Goal: Find specific fact: Find specific fact

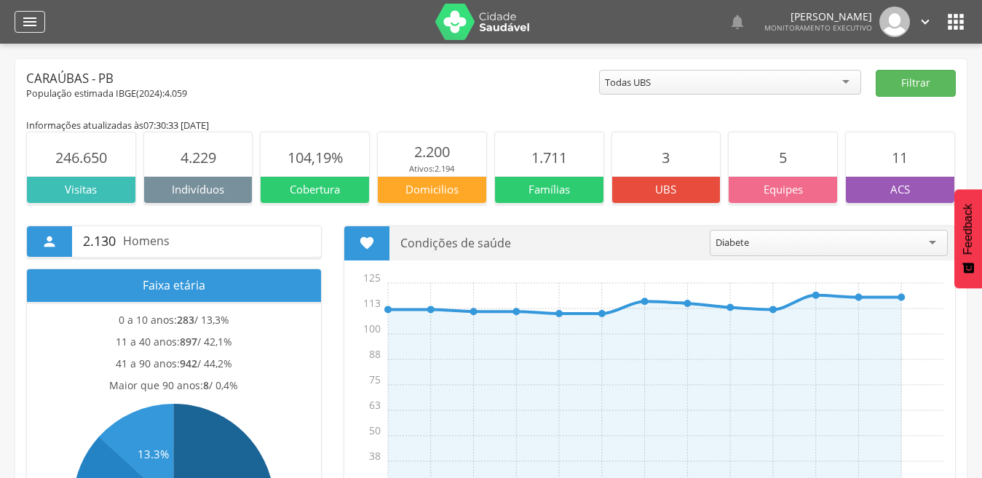
click at [31, 22] on icon "" at bounding box center [29, 21] width 17 height 17
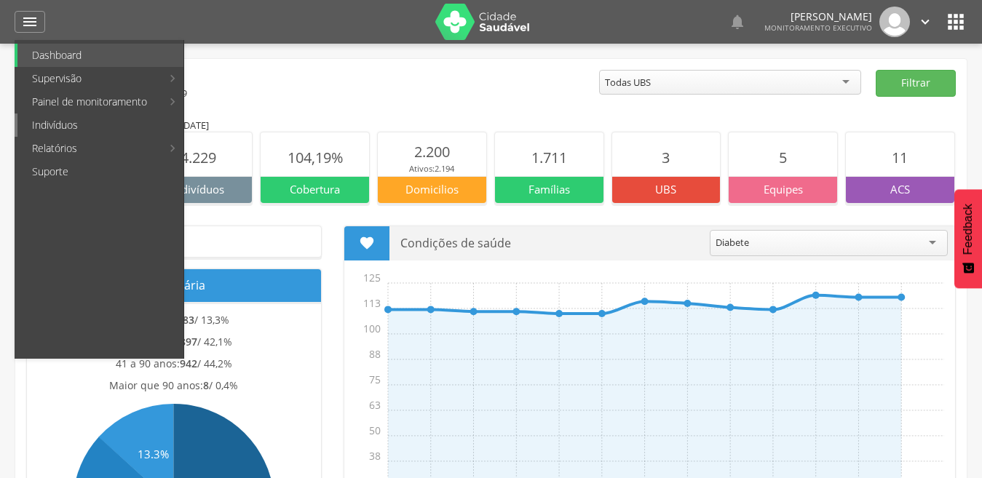
click at [55, 131] on link "Indivíduos" at bounding box center [100, 125] width 166 height 23
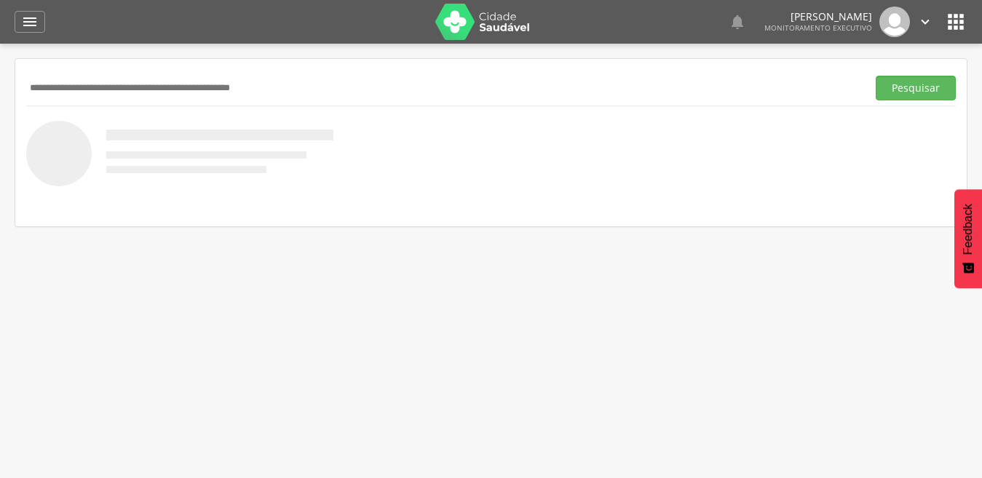
click at [195, 87] on input "text" at bounding box center [443, 88] width 835 height 25
type input "*"
click at [875, 76] on button "Pesquisar" at bounding box center [915, 88] width 80 height 25
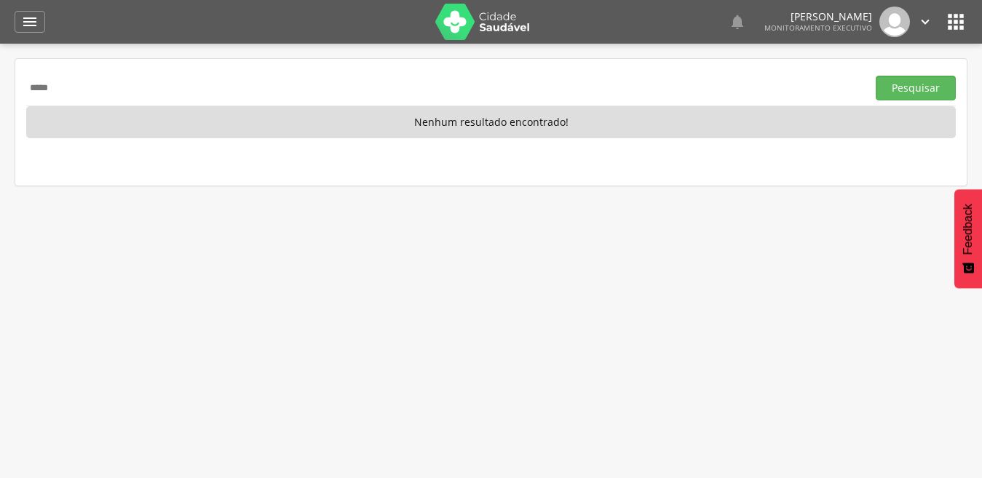
click at [875, 76] on button "Pesquisar" at bounding box center [915, 88] width 80 height 25
type input "*****"
click at [875, 76] on button "Pesquisar" at bounding box center [915, 88] width 80 height 25
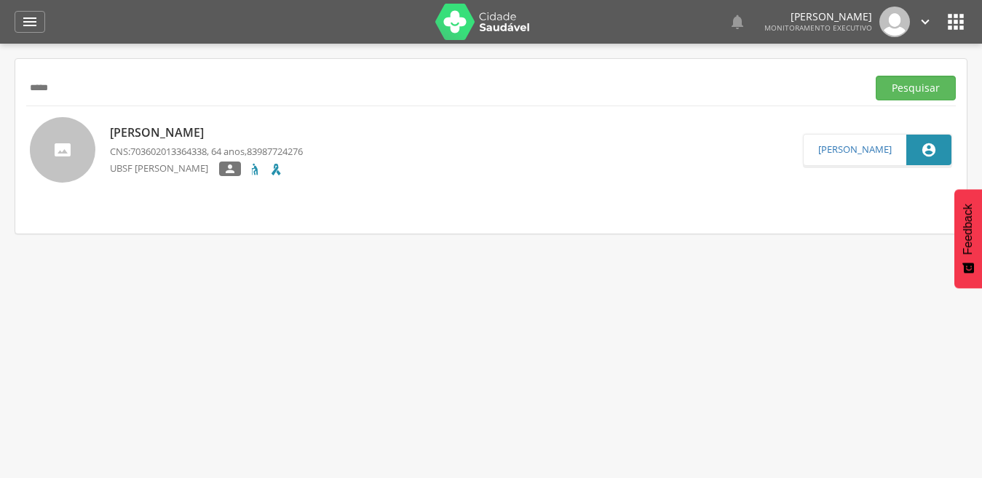
click at [191, 132] on p "[PERSON_NAME]" at bounding box center [206, 132] width 193 height 17
type input "**********"
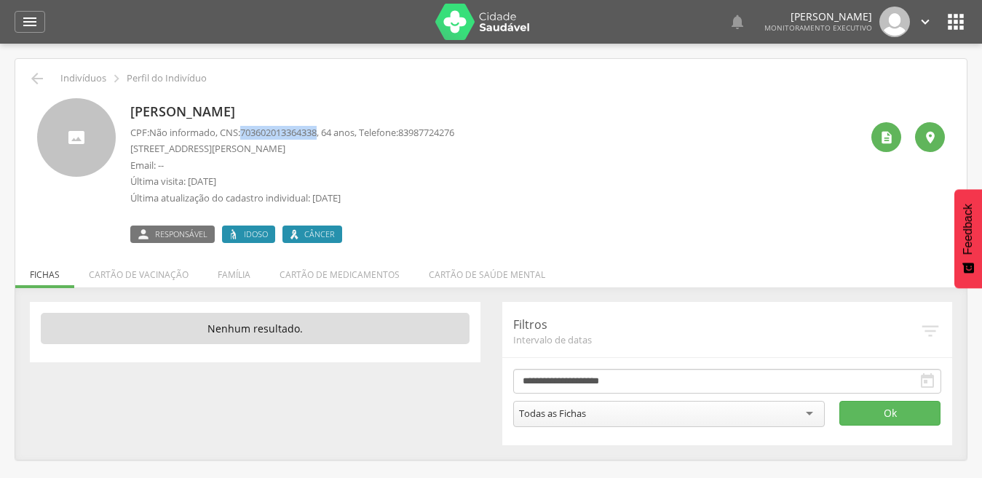
drag, startPoint x: 247, startPoint y: 130, endPoint x: 326, endPoint y: 132, distance: 79.3
click at [317, 132] on span "703602013364338" at bounding box center [278, 132] width 76 height 13
copy span "703602013364338"
click at [33, 85] on icon "" at bounding box center [36, 78] width 17 height 17
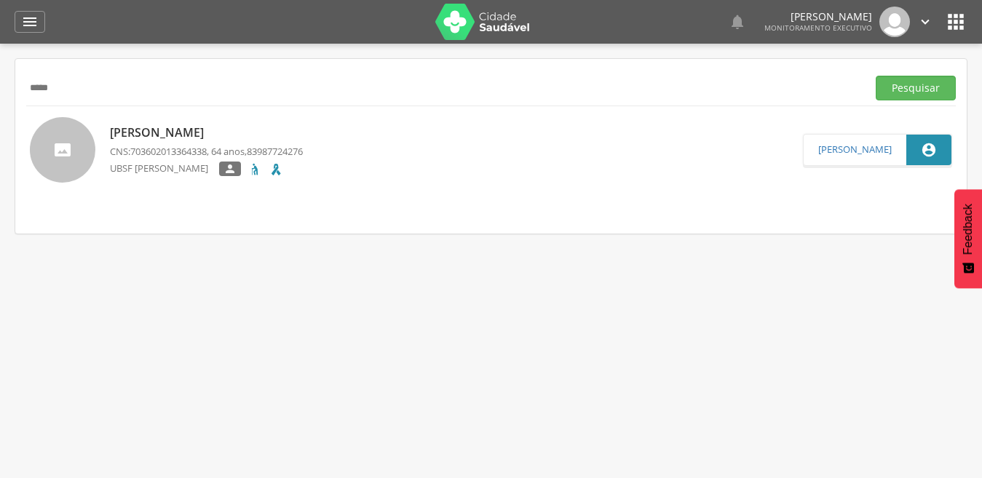
drag, startPoint x: 65, startPoint y: 93, endPoint x: 25, endPoint y: 87, distance: 41.3
click at [25, 87] on div "***** Pesquisar [PERSON_NAME] CNS: 703602013364338 , 64 anos, 83987724276 UBSF …" at bounding box center [490, 146] width 951 height 175
click at [875, 76] on button "Pesquisar" at bounding box center [915, 88] width 80 height 25
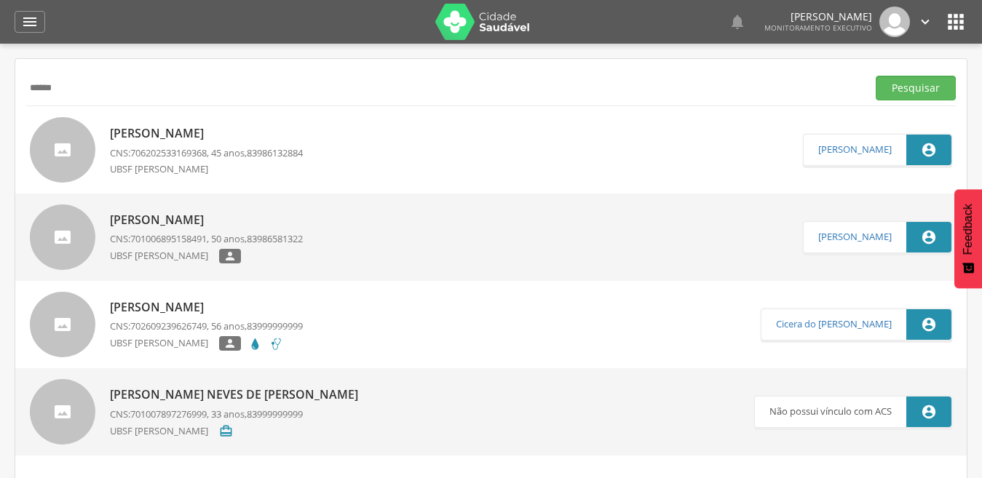
click at [219, 306] on p "[PERSON_NAME]" at bounding box center [206, 307] width 193 height 17
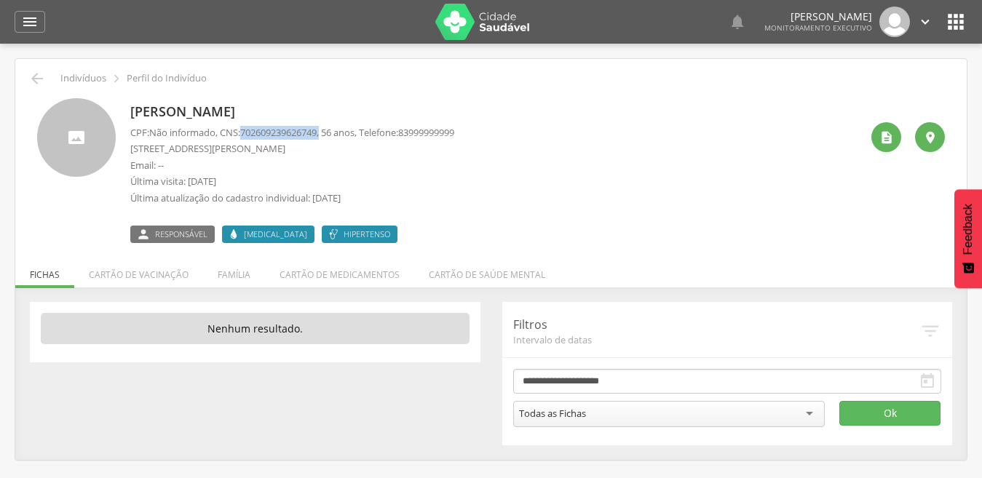
drag, startPoint x: 247, startPoint y: 131, endPoint x: 330, endPoint y: 127, distance: 82.3
click at [330, 127] on p "CPF: Não informado , CNS: [PHONE_NUMBER] , 56 anos, Telefone: [PHONE_NUMBER]" at bounding box center [292, 133] width 324 height 14
click at [328, 130] on p "CPF: Não informado , CNS: [PHONE_NUMBER] , 56 anos, Telefone: [PHONE_NUMBER]" at bounding box center [292, 133] width 324 height 14
drag, startPoint x: 325, startPoint y: 130, endPoint x: 271, endPoint y: 131, distance: 54.6
click at [271, 131] on span "702609239626749" at bounding box center [278, 132] width 76 height 13
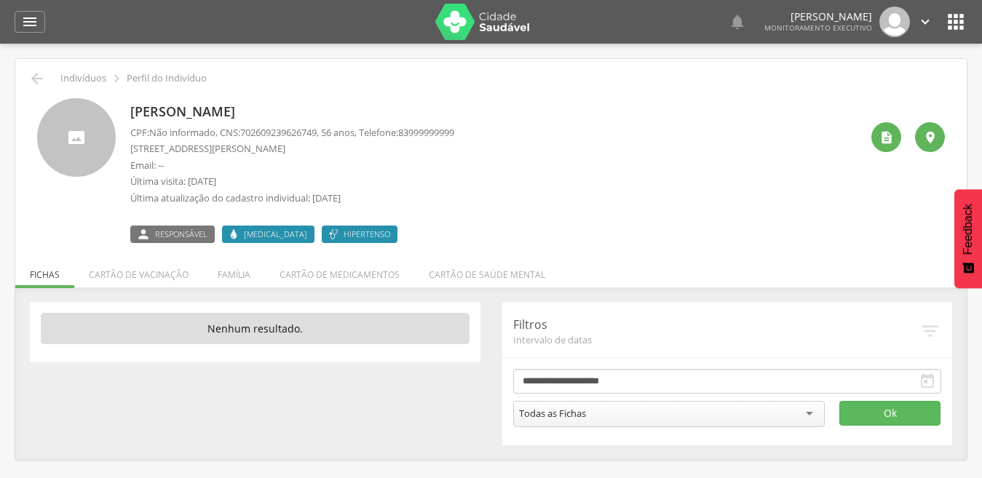
drag, startPoint x: 271, startPoint y: 131, endPoint x: 250, endPoint y: 127, distance: 21.5
click at [250, 127] on span "702609239626749" at bounding box center [278, 132] width 76 height 13
drag, startPoint x: 249, startPoint y: 127, endPoint x: 328, endPoint y: 133, distance: 79.5
click at [328, 133] on p "CPF: Não informado , CNS: [PHONE_NUMBER] , 56 anos, Telefone: [PHONE_NUMBER]" at bounding box center [292, 133] width 324 height 14
copy span "702609239626749"
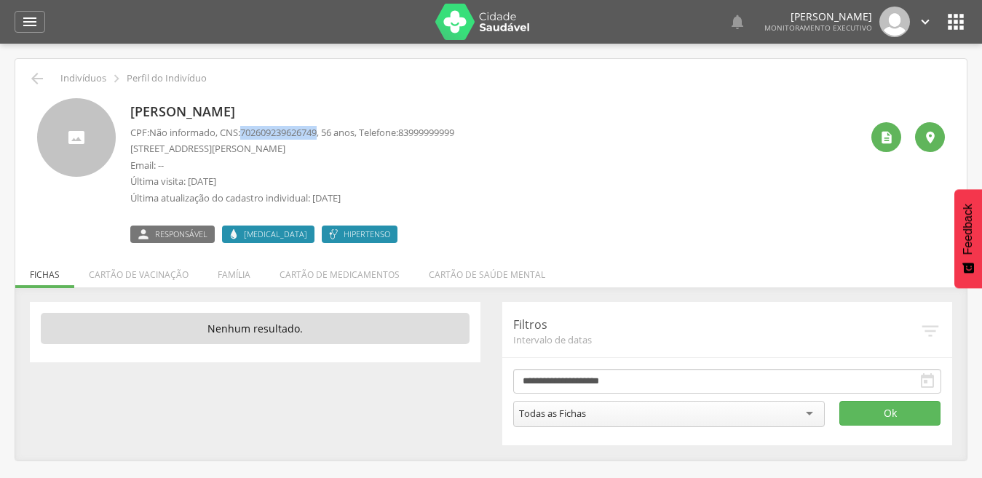
click at [275, 127] on span "702609239626749" at bounding box center [278, 132] width 76 height 13
click at [39, 80] on icon "" at bounding box center [36, 78] width 17 height 17
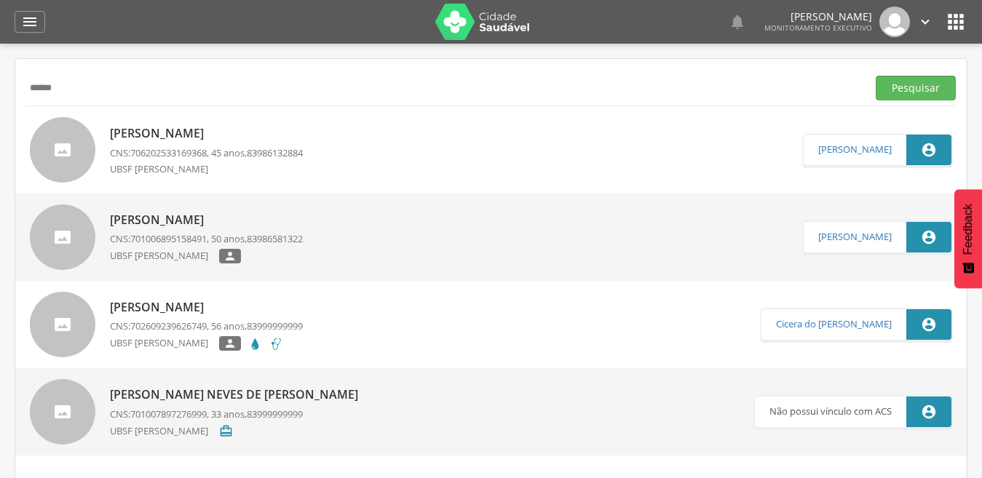
drag, startPoint x: 52, startPoint y: 92, endPoint x: 31, endPoint y: 85, distance: 22.1
click at [31, 85] on div "****** Pesquisar" at bounding box center [490, 88] width 929 height 36
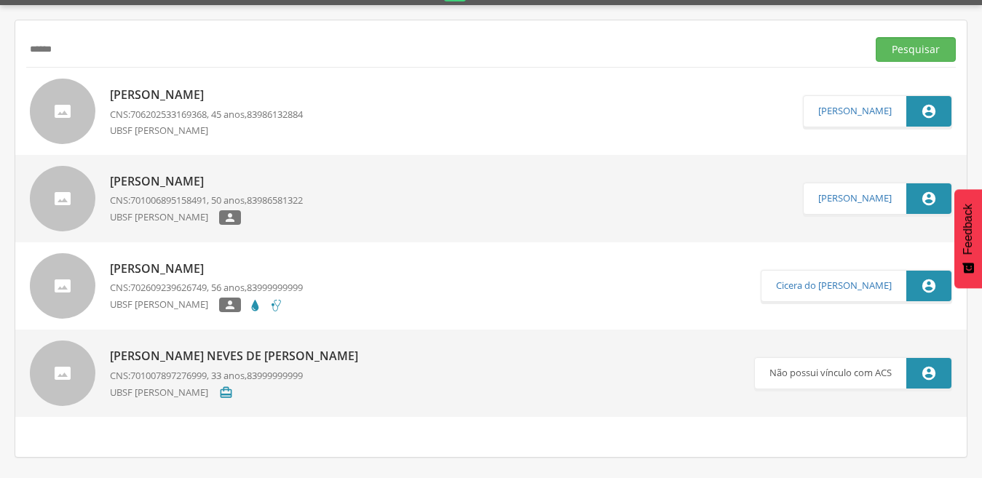
scroll to position [44, 0]
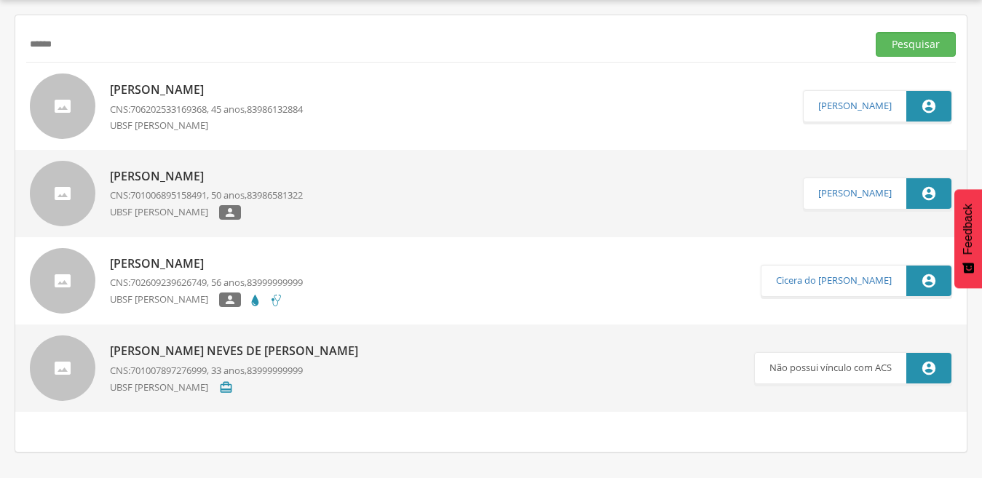
click at [60, 51] on input "******" at bounding box center [443, 44] width 835 height 25
click at [875, 32] on button "Pesquisar" at bounding box center [915, 44] width 80 height 25
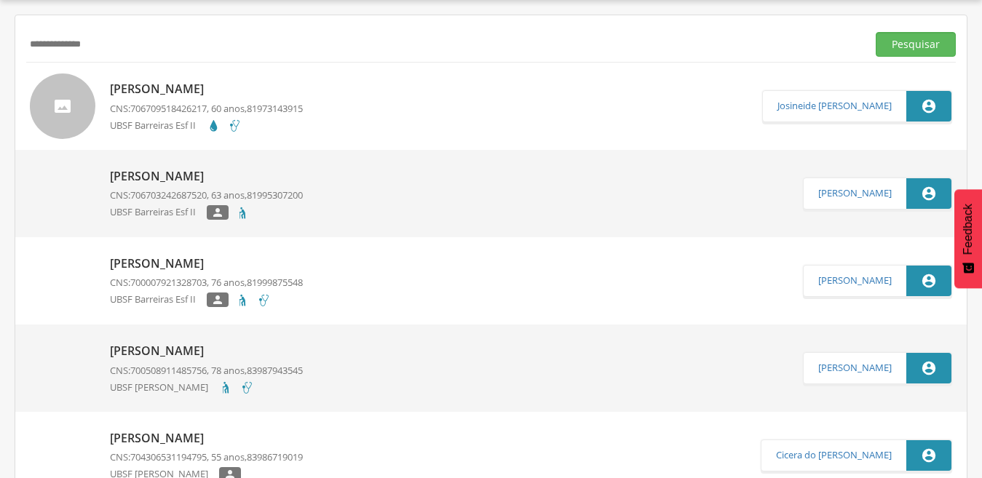
click at [218, 87] on p "[PERSON_NAME]" at bounding box center [206, 89] width 193 height 17
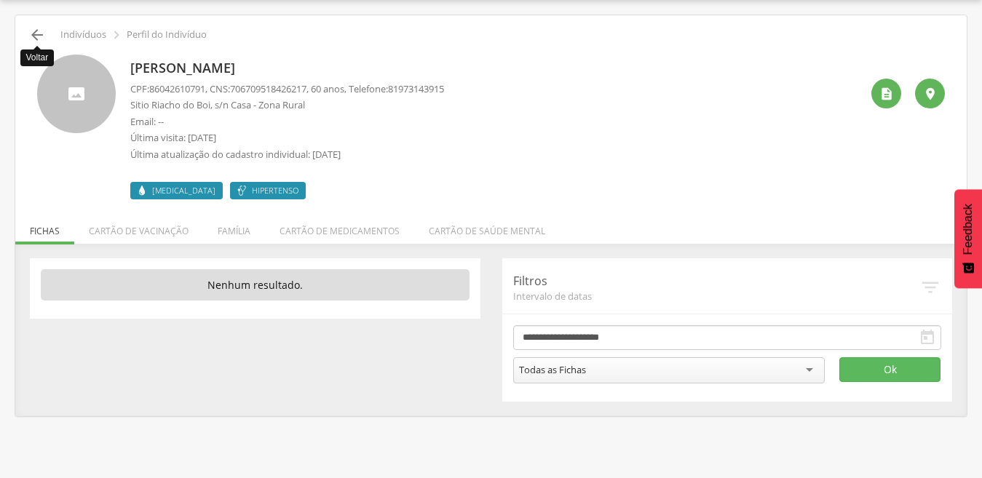
click at [37, 35] on icon "" at bounding box center [36, 34] width 17 height 17
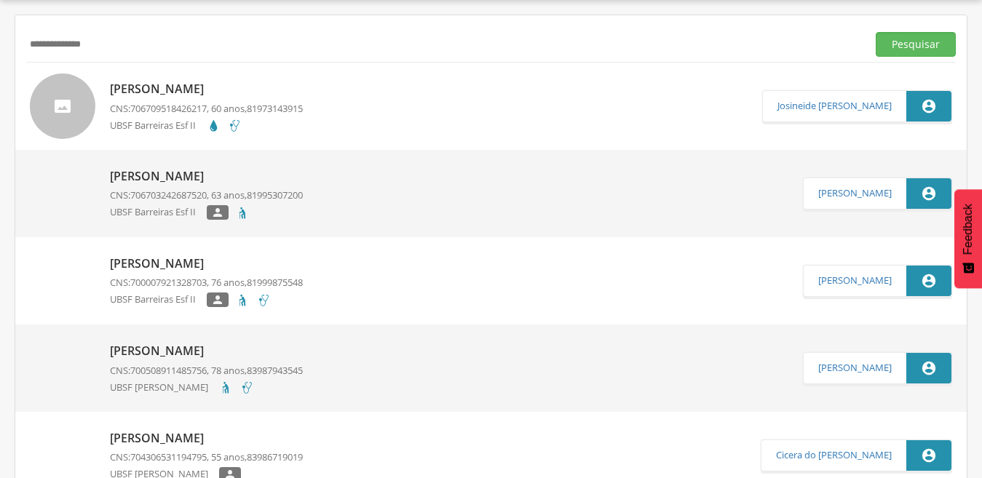
drag, startPoint x: 100, startPoint y: 50, endPoint x: 21, endPoint y: 44, distance: 78.8
click at [875, 32] on button "Pesquisar" at bounding box center [915, 44] width 80 height 25
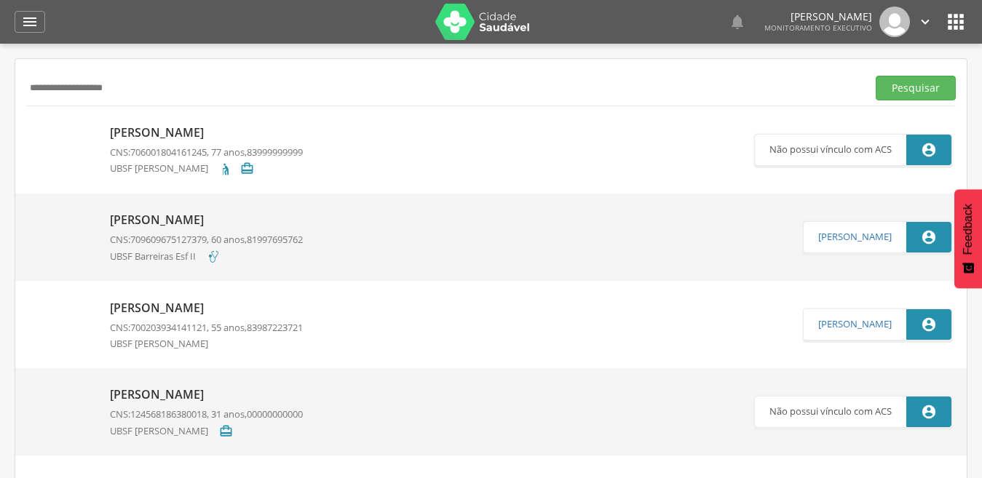
type input "**********"
click at [875, 76] on button "Pesquisar" at bounding box center [915, 88] width 80 height 25
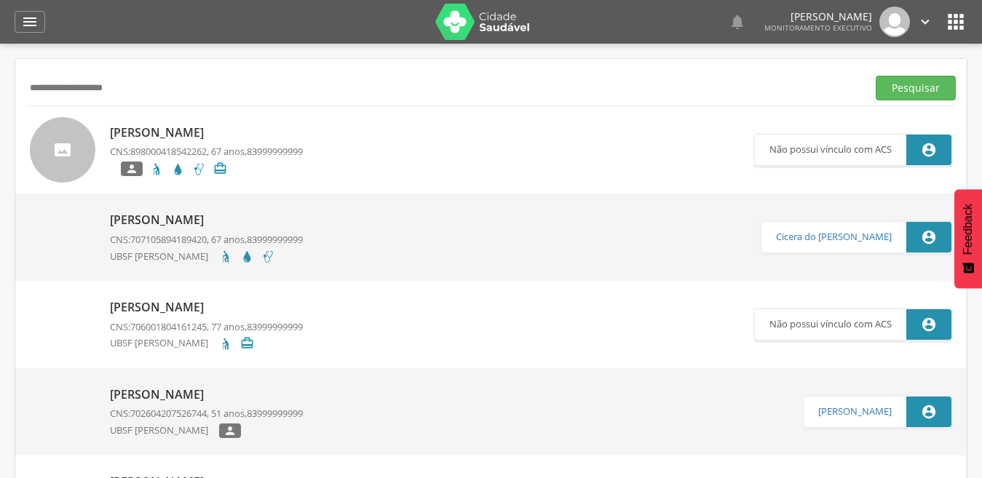
click at [216, 132] on p "[PERSON_NAME]" at bounding box center [206, 132] width 193 height 17
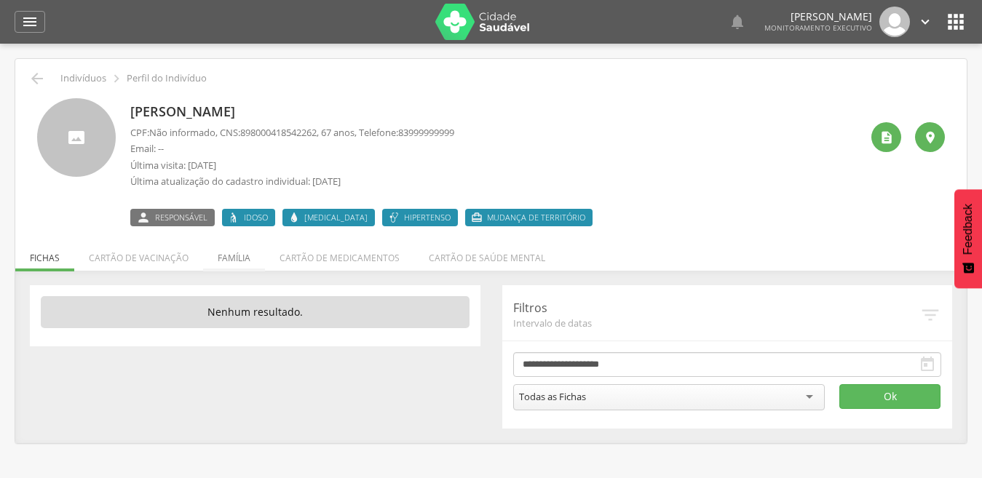
click at [232, 255] on li "Família" at bounding box center [234, 254] width 62 height 34
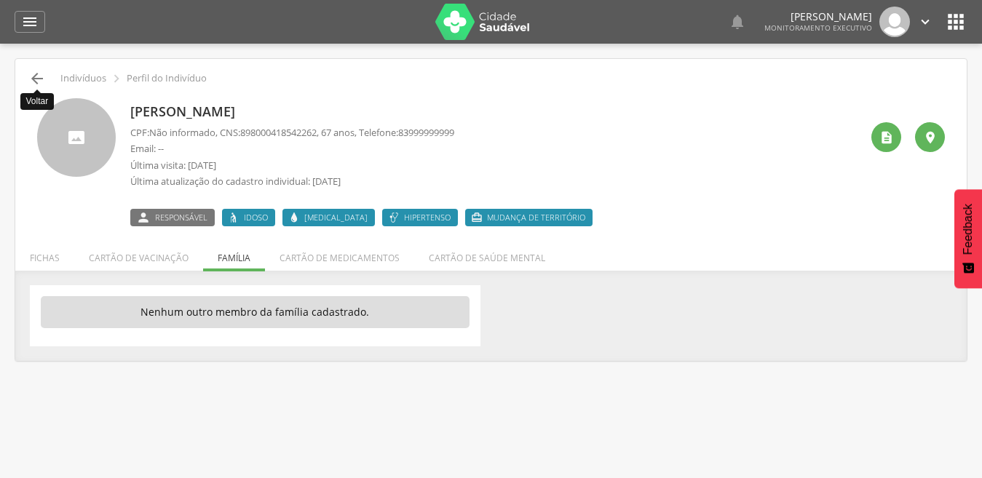
click at [36, 81] on icon "" at bounding box center [36, 78] width 17 height 17
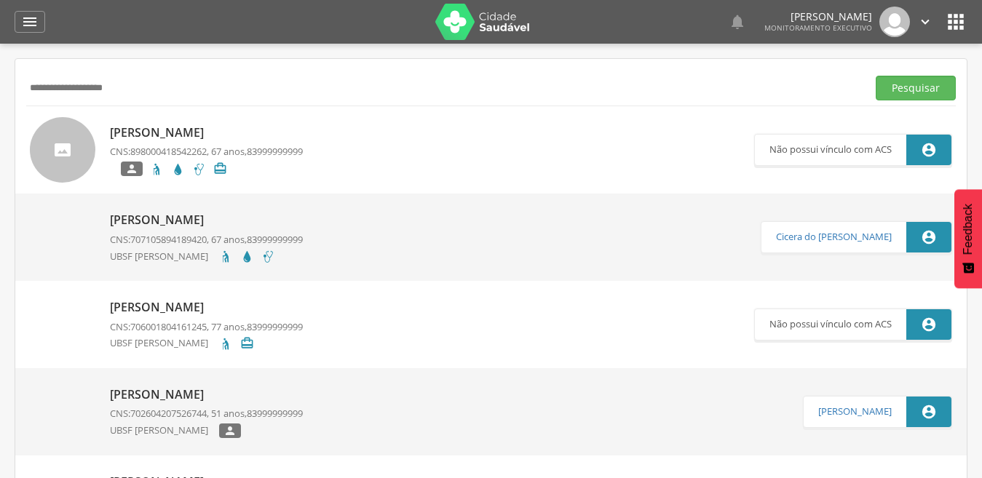
click at [207, 220] on p "[PERSON_NAME]" at bounding box center [206, 220] width 193 height 17
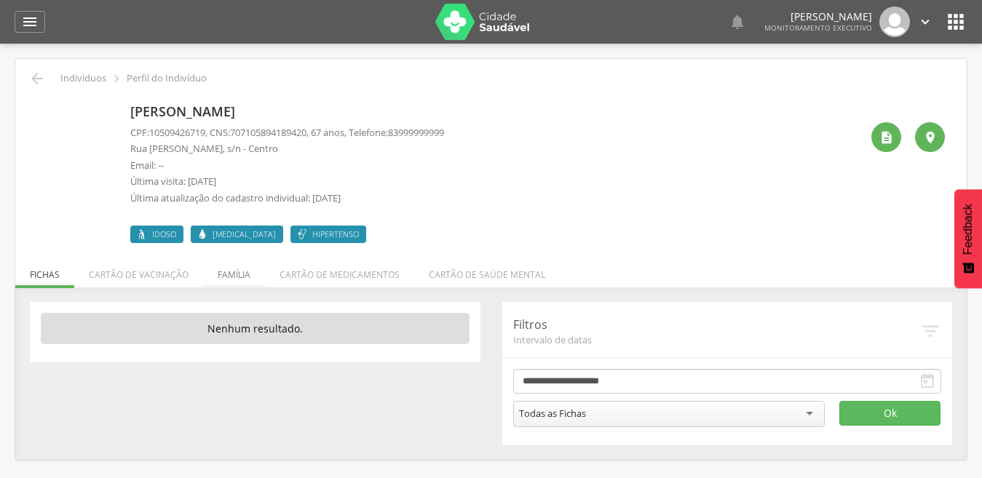
click at [252, 268] on li "Família" at bounding box center [234, 271] width 62 height 34
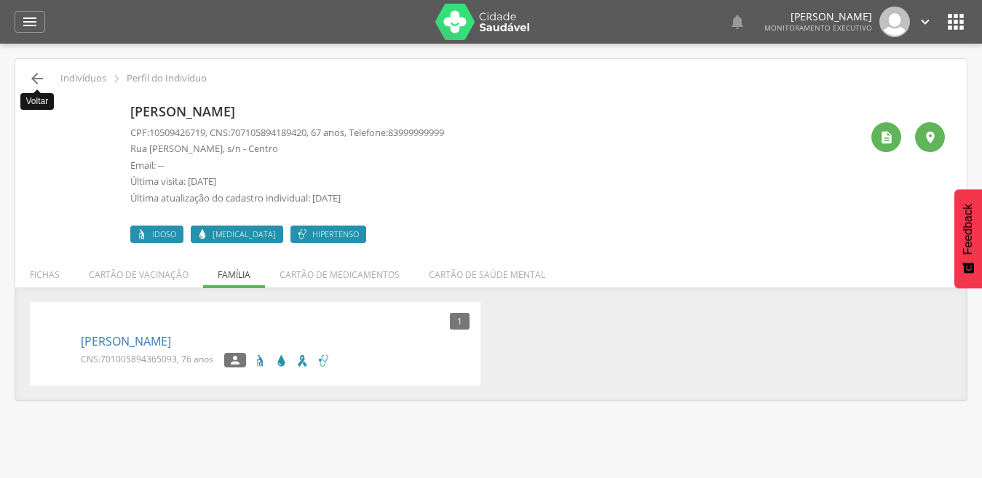
click at [37, 75] on icon "" at bounding box center [36, 78] width 17 height 17
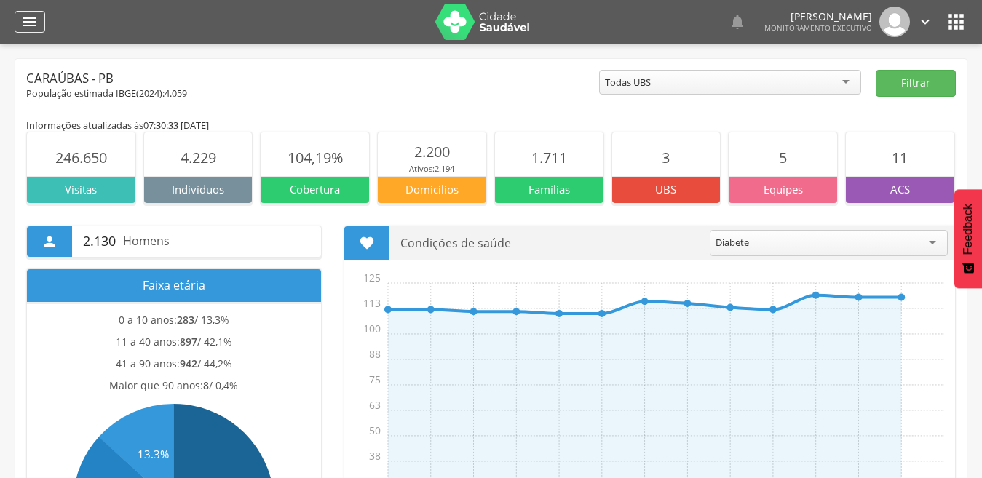
click at [39, 25] on div "" at bounding box center [30, 22] width 31 height 22
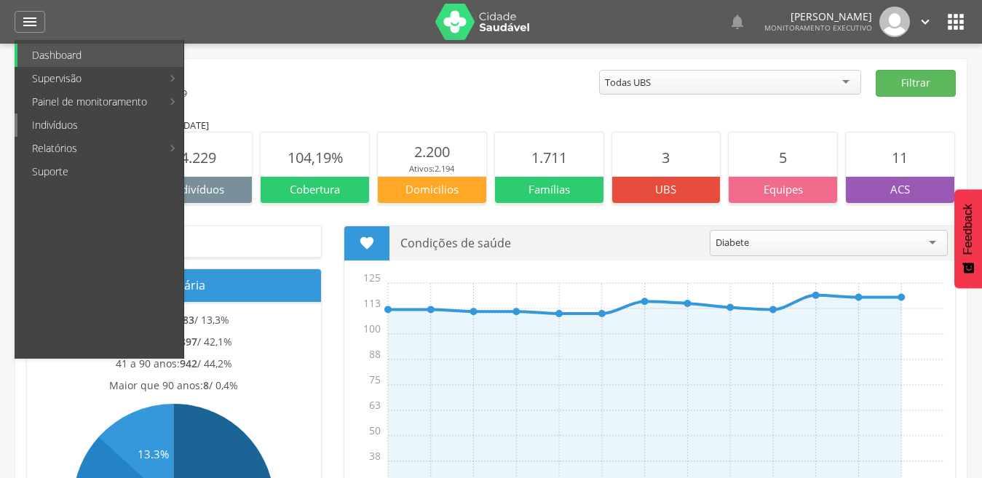
click at [65, 129] on link "Indivíduos" at bounding box center [100, 125] width 166 height 23
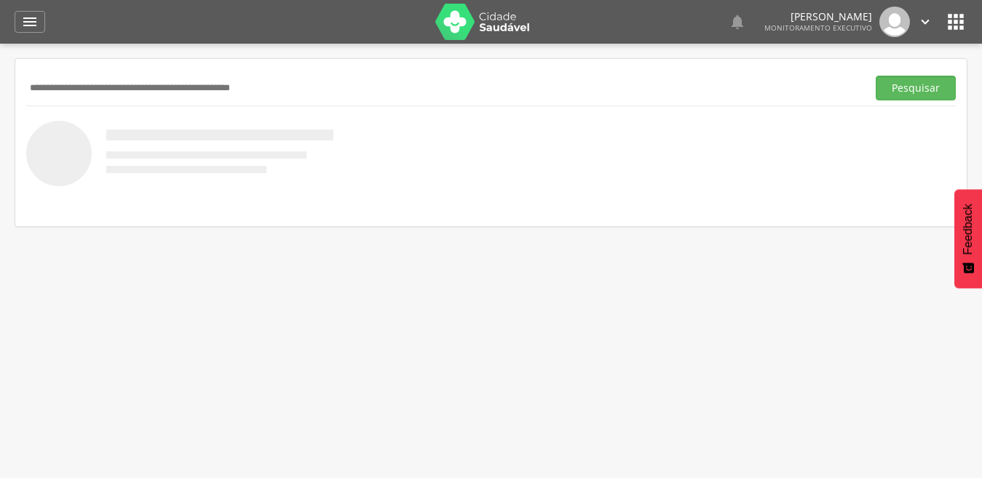
click at [43, 87] on input "text" at bounding box center [443, 88] width 835 height 25
type input "******"
click at [875, 76] on button "Pesquisar" at bounding box center [915, 88] width 80 height 25
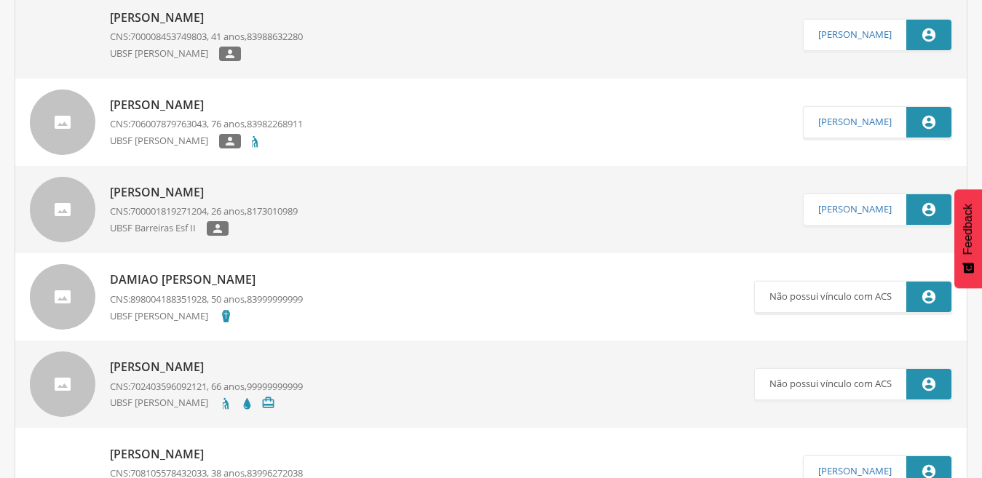
scroll to position [215, 0]
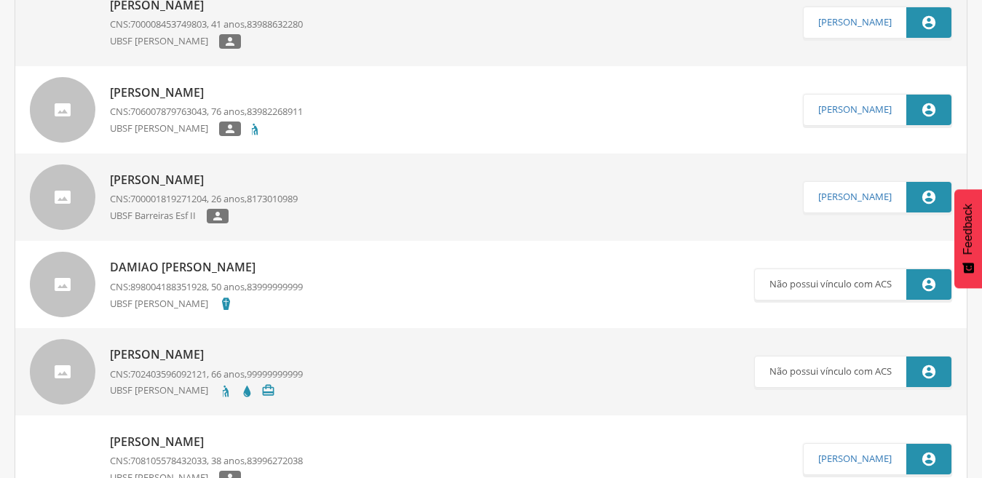
click at [195, 438] on p "[PERSON_NAME]" at bounding box center [206, 442] width 193 height 17
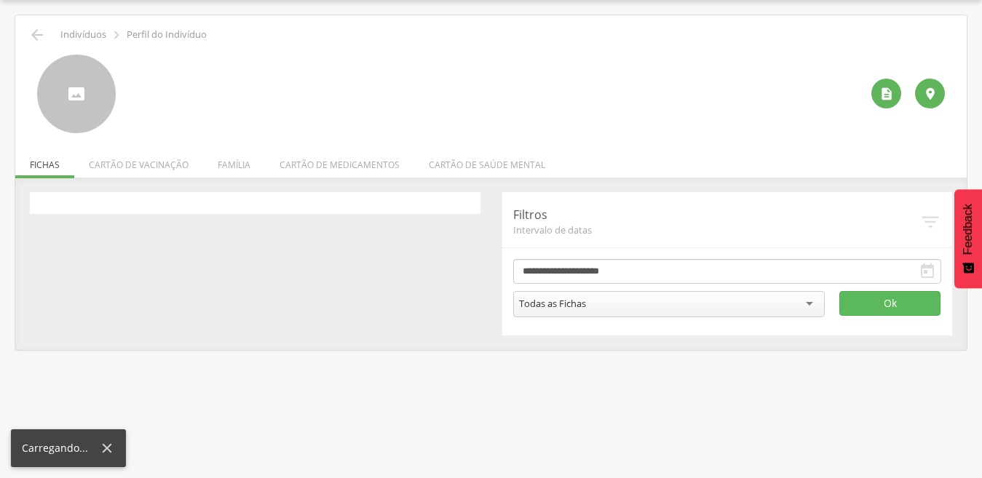
scroll to position [44, 0]
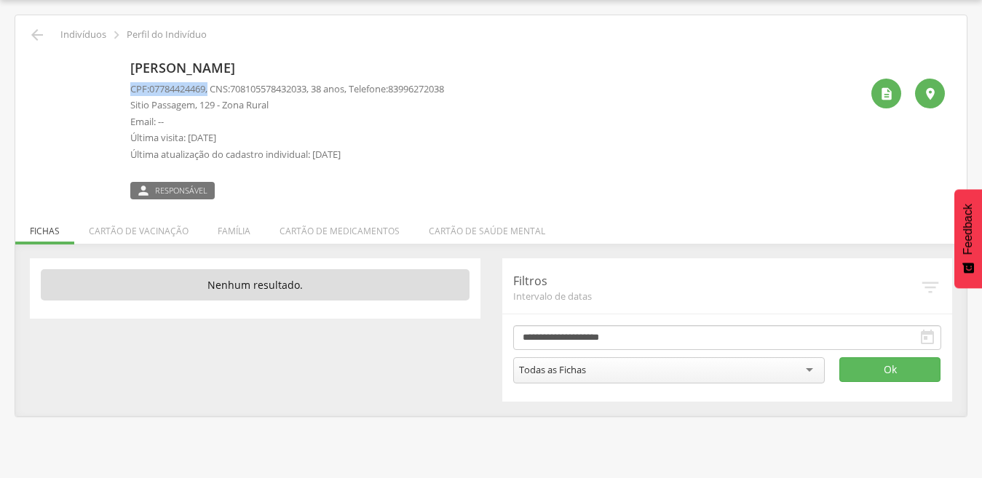
drag, startPoint x: 130, startPoint y: 83, endPoint x: 212, endPoint y: 86, distance: 83.0
click at [212, 86] on div "[PERSON_NAME] CPF: 07784424469 , CNS: [PHONE_NUMBER] , 38 anos, Telefone: 83996…" at bounding box center [490, 127] width 907 height 145
copy p "CPF: 07784424469 ,"
click at [35, 36] on icon "" at bounding box center [36, 34] width 17 height 17
